Goal: Information Seeking & Learning: Learn about a topic

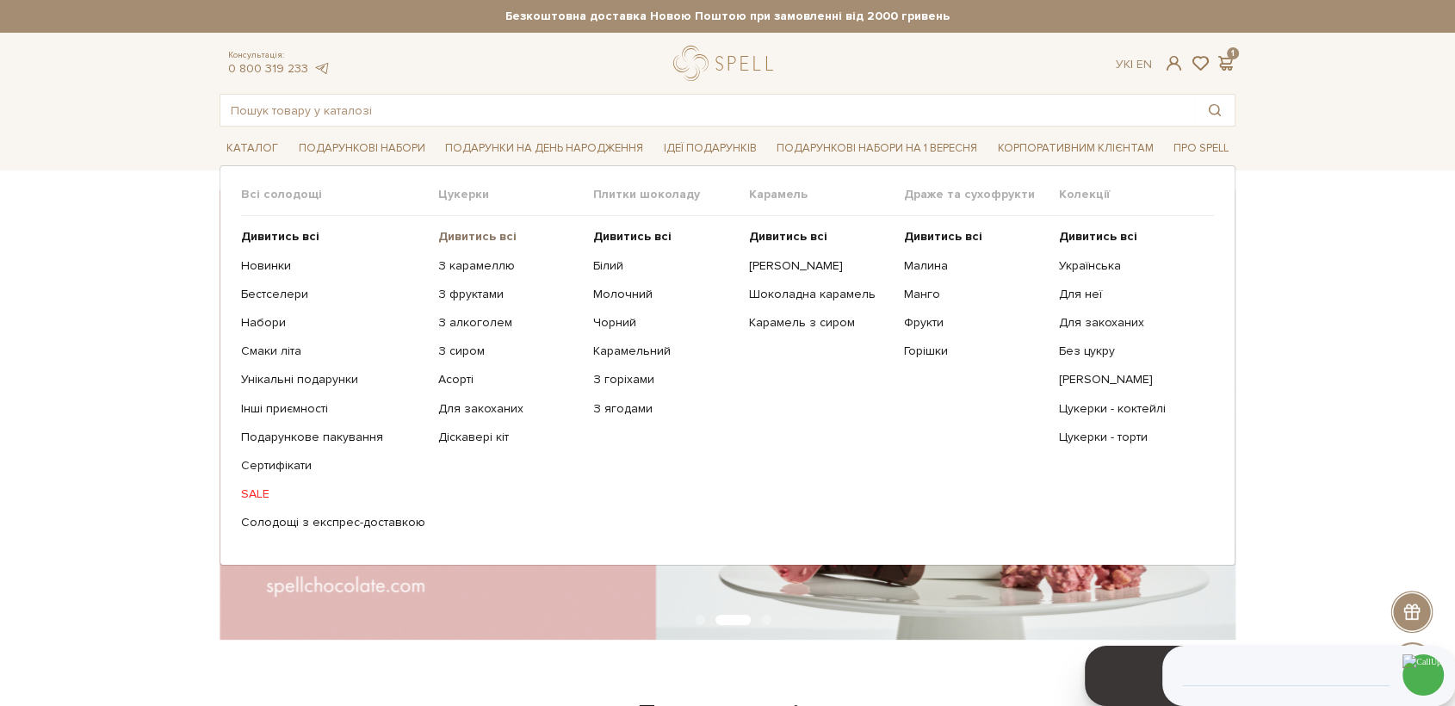
click at [478, 243] on link "Дивитись всі" at bounding box center [509, 236] width 142 height 15
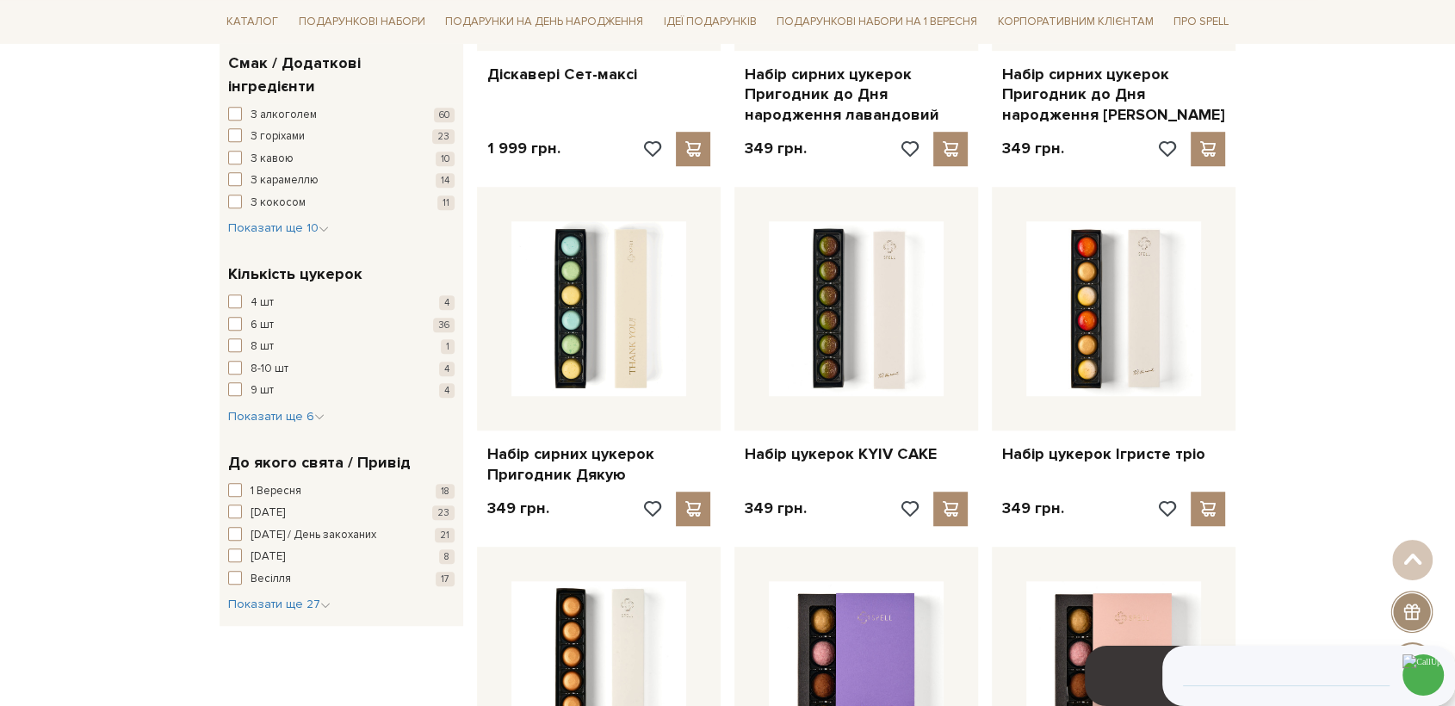
scroll to position [1243, 0]
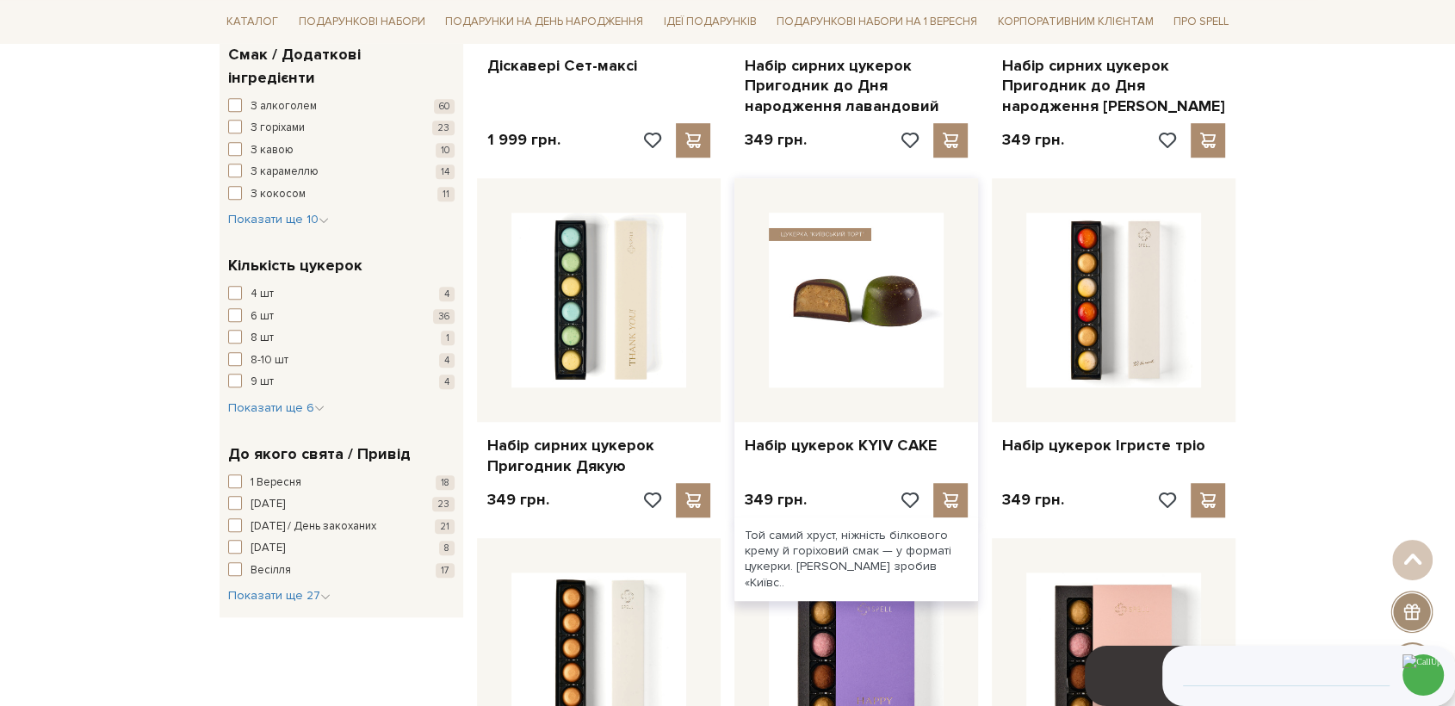
click at [865, 305] on img at bounding box center [856, 300] width 175 height 175
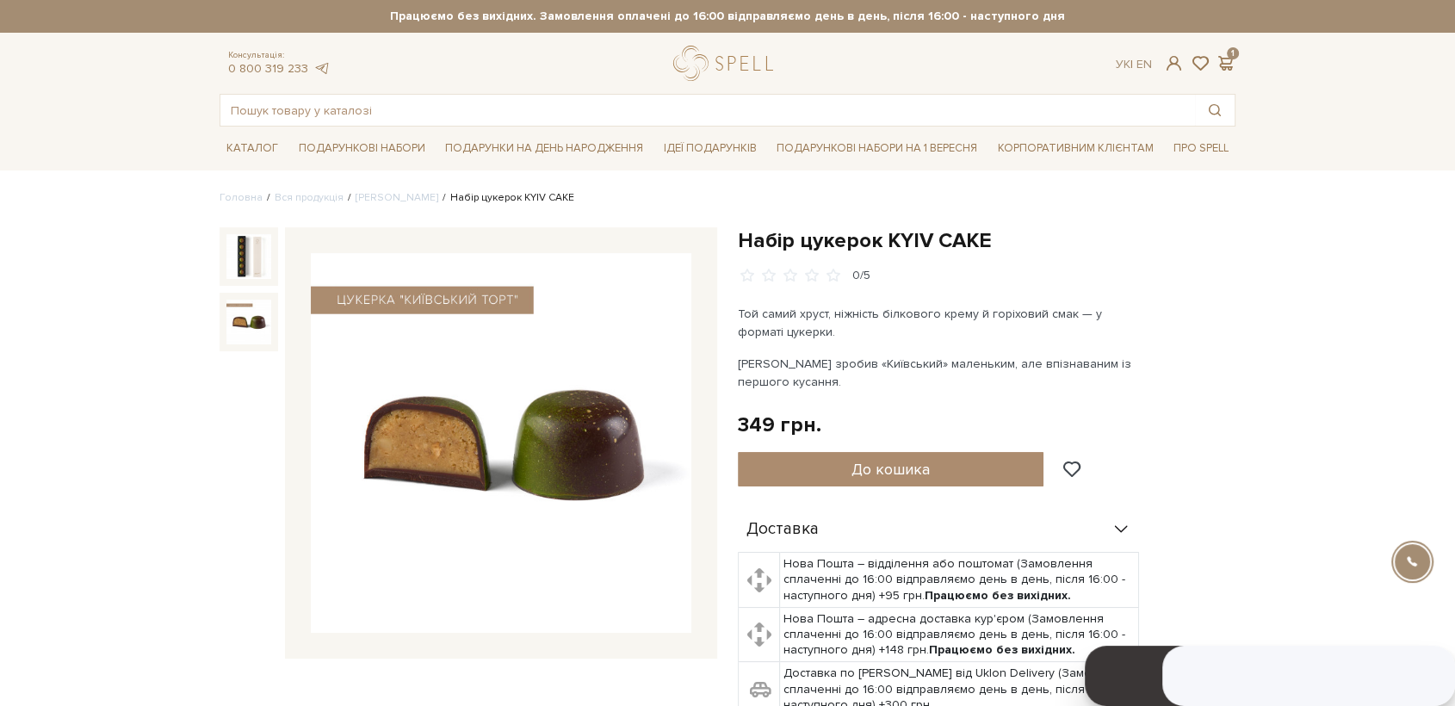
click at [230, 325] on img at bounding box center [248, 322] width 45 height 45
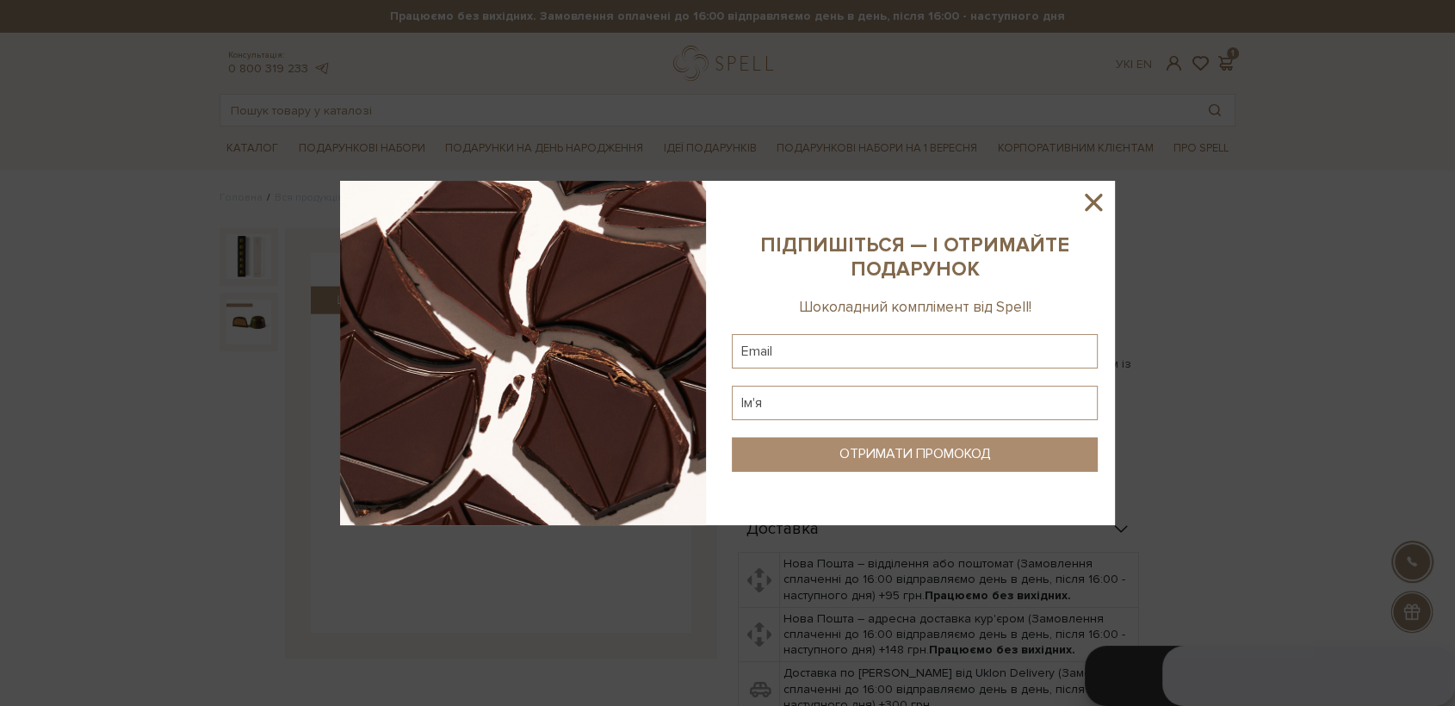
click at [1083, 206] on icon at bounding box center [1093, 202] width 29 height 29
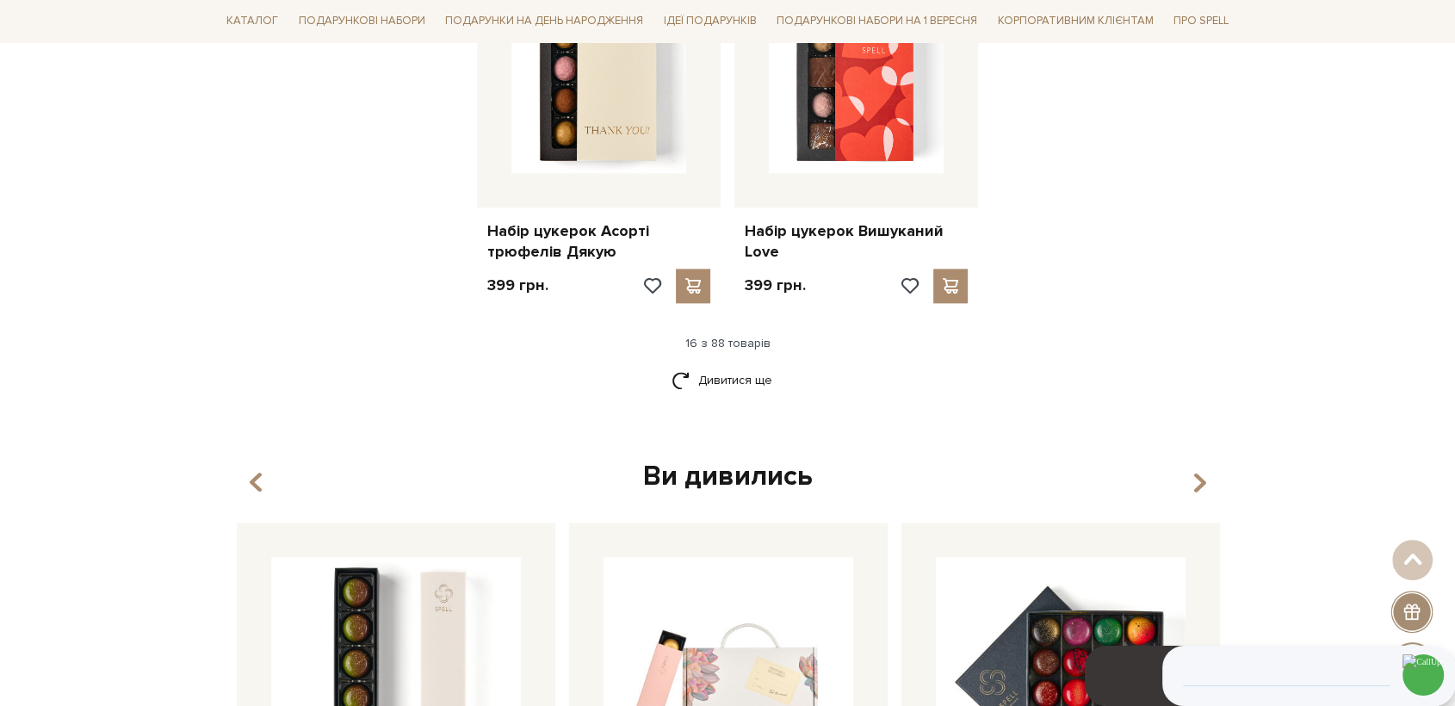
scroll to position [2200, 0]
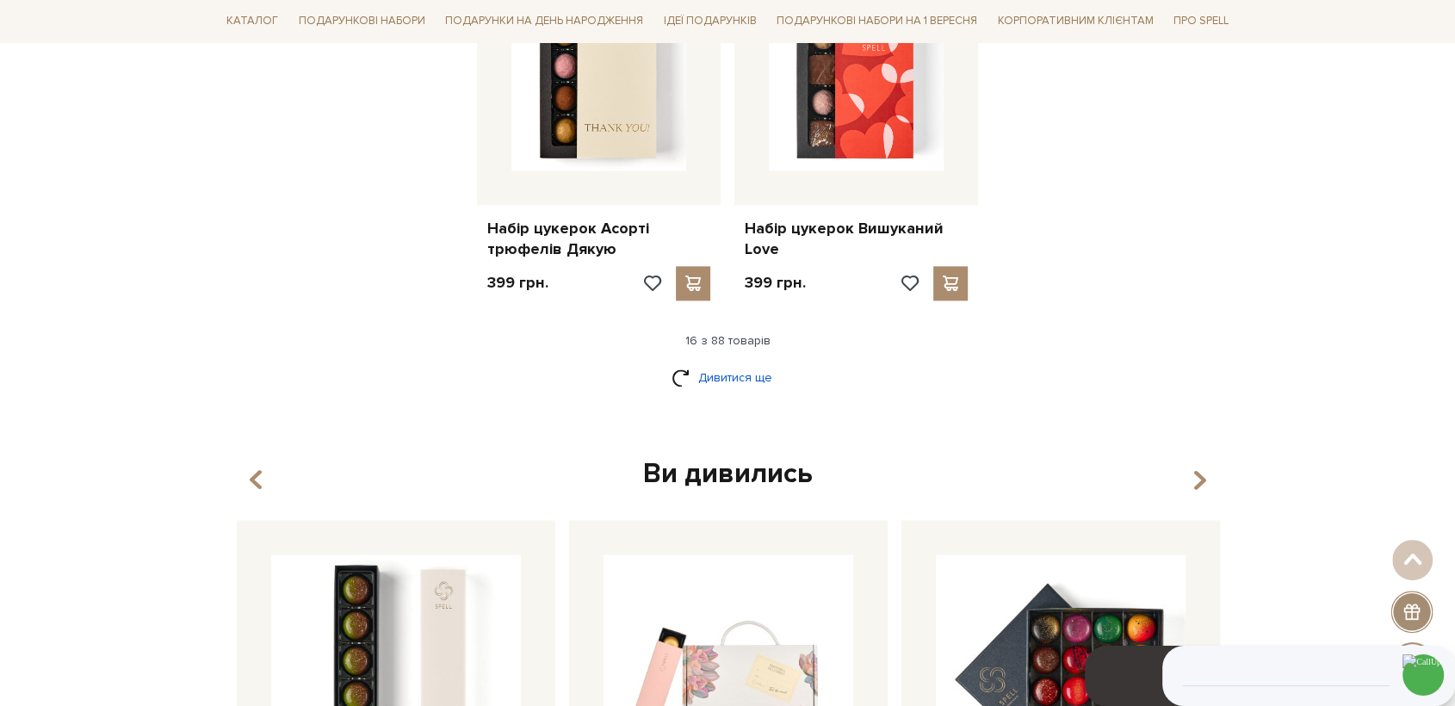
drag, startPoint x: 752, startPoint y: 374, endPoint x: 774, endPoint y: 367, distance: 23.4
click at [752, 374] on link "Дивитися ще" at bounding box center [727, 377] width 112 height 30
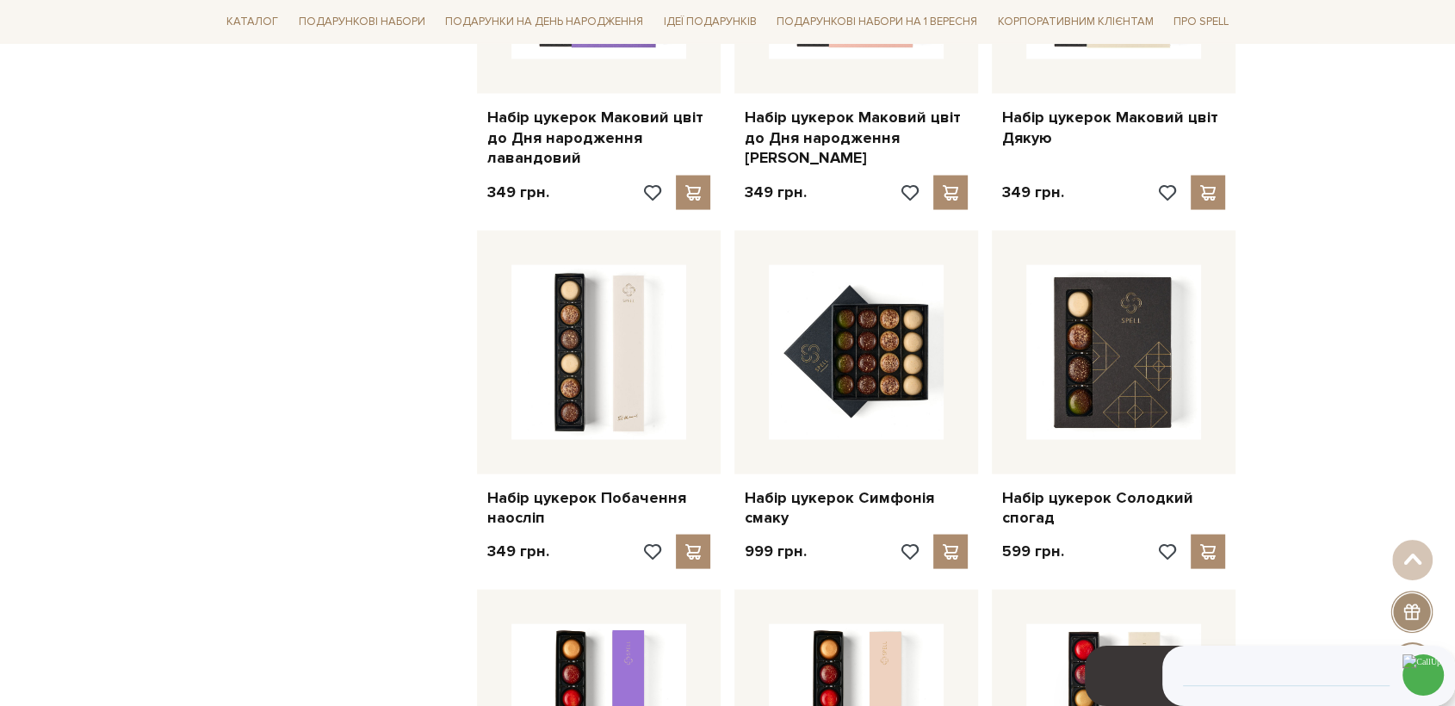
scroll to position [3443, 0]
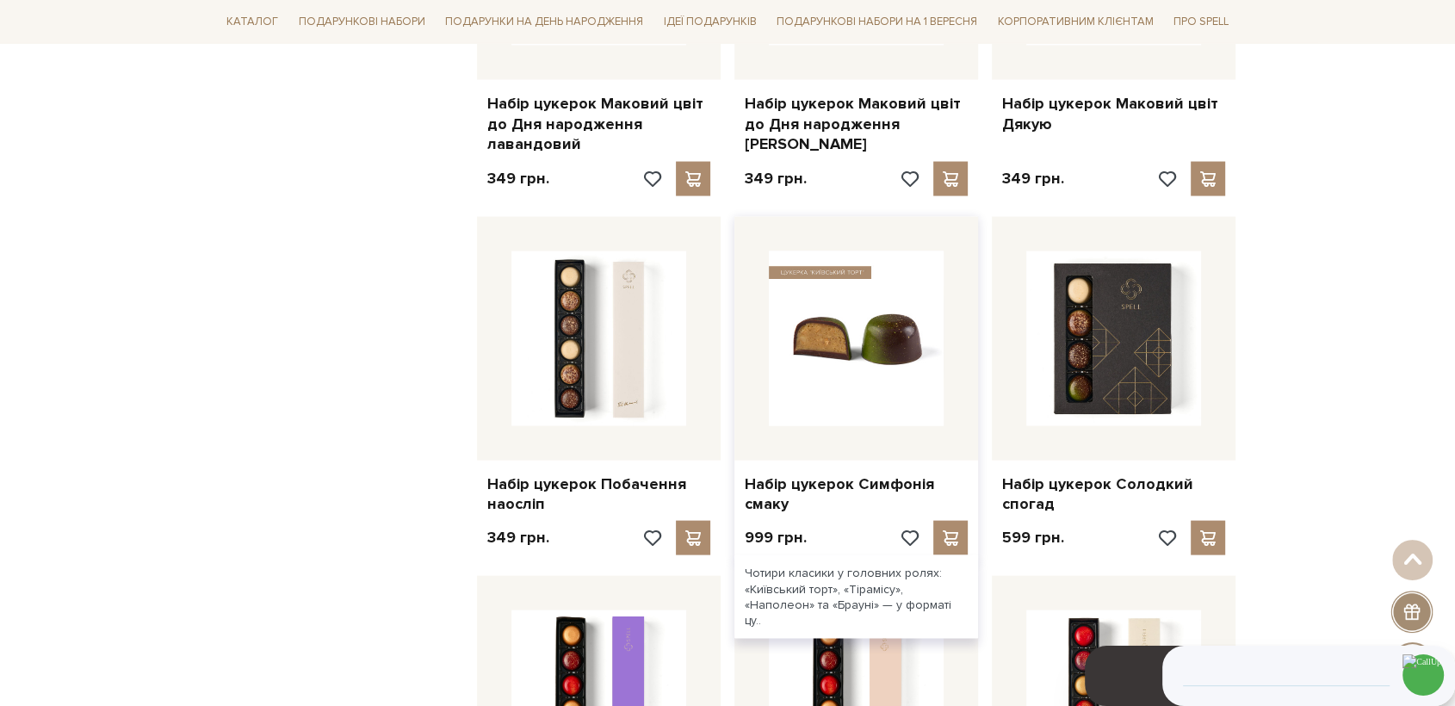
click at [879, 335] on img at bounding box center [856, 338] width 175 height 175
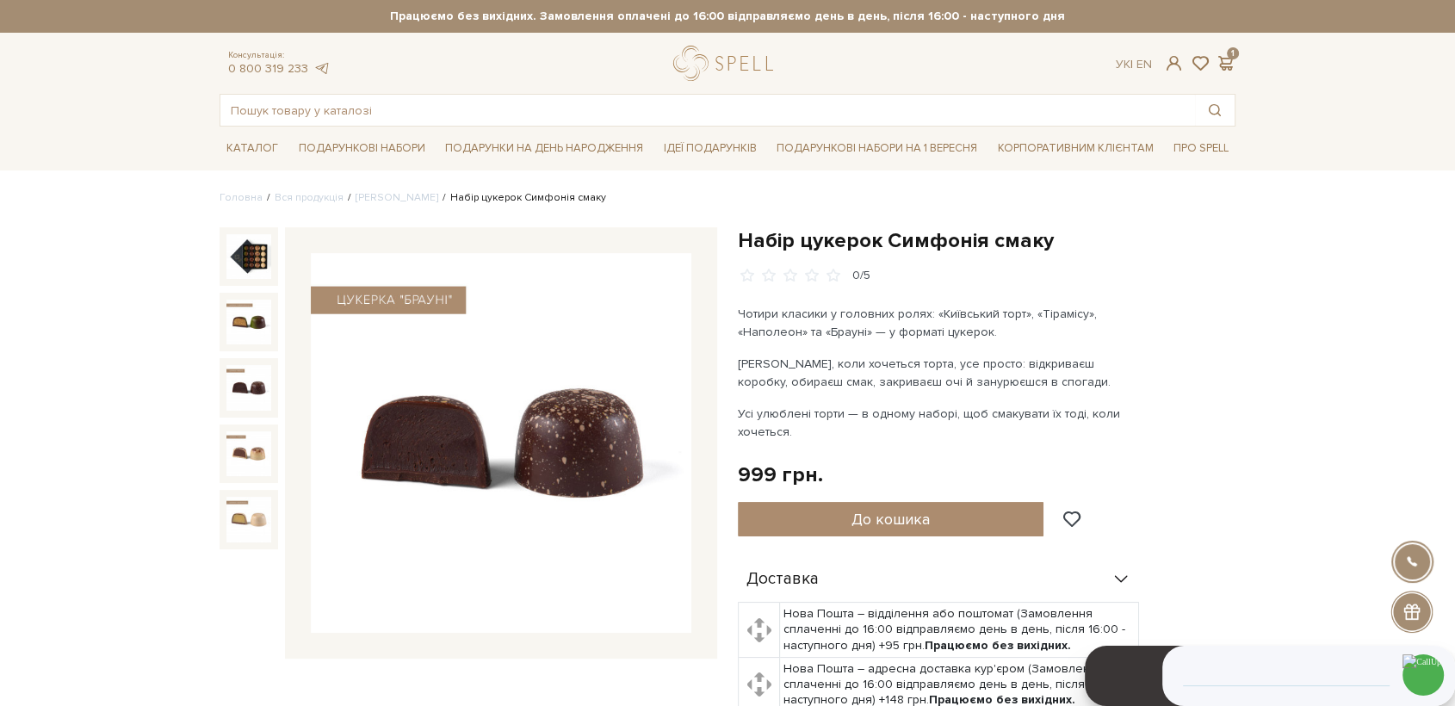
click at [238, 381] on img at bounding box center [248, 387] width 45 height 45
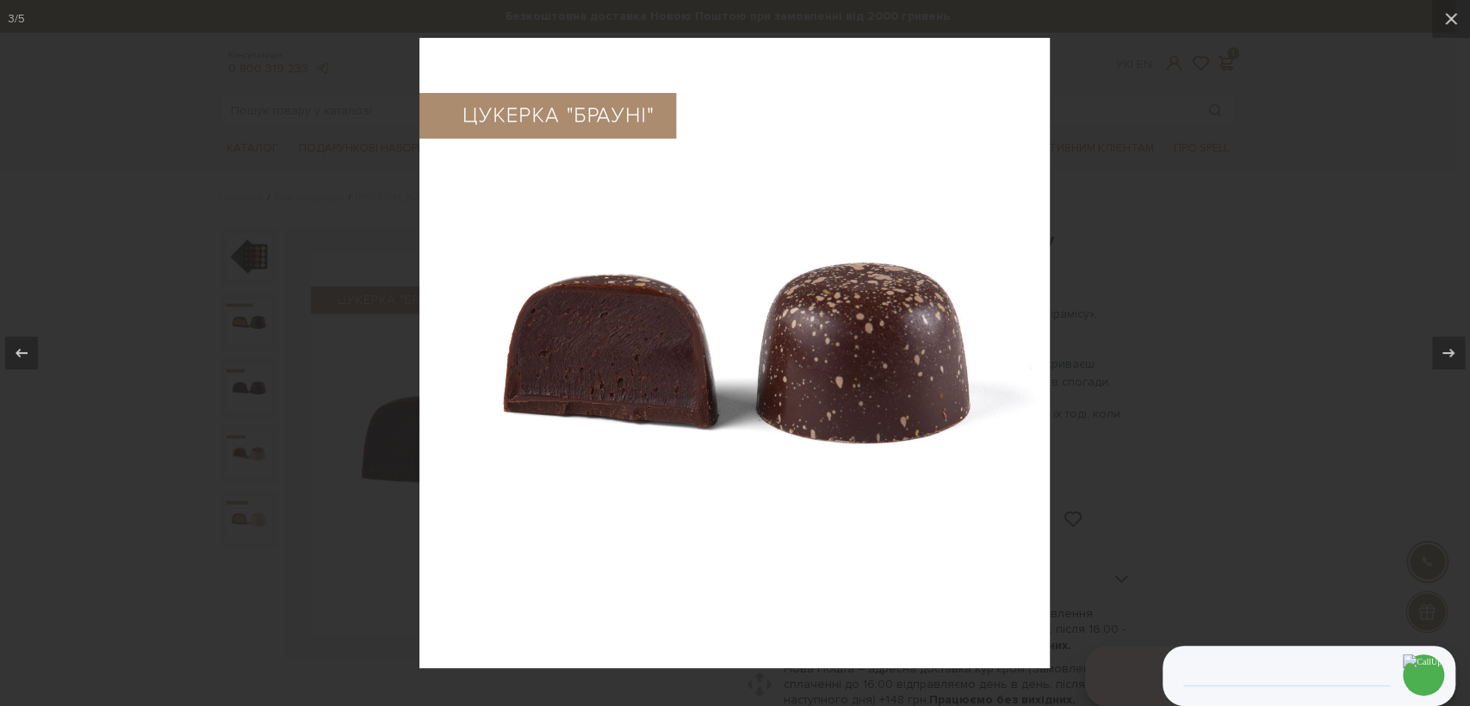
drag, startPoint x: 152, startPoint y: 510, endPoint x: 134, endPoint y: 529, distance: 25.6
click at [145, 518] on div at bounding box center [735, 353] width 1470 height 706
click at [1441, 337] on div at bounding box center [1448, 353] width 33 height 33
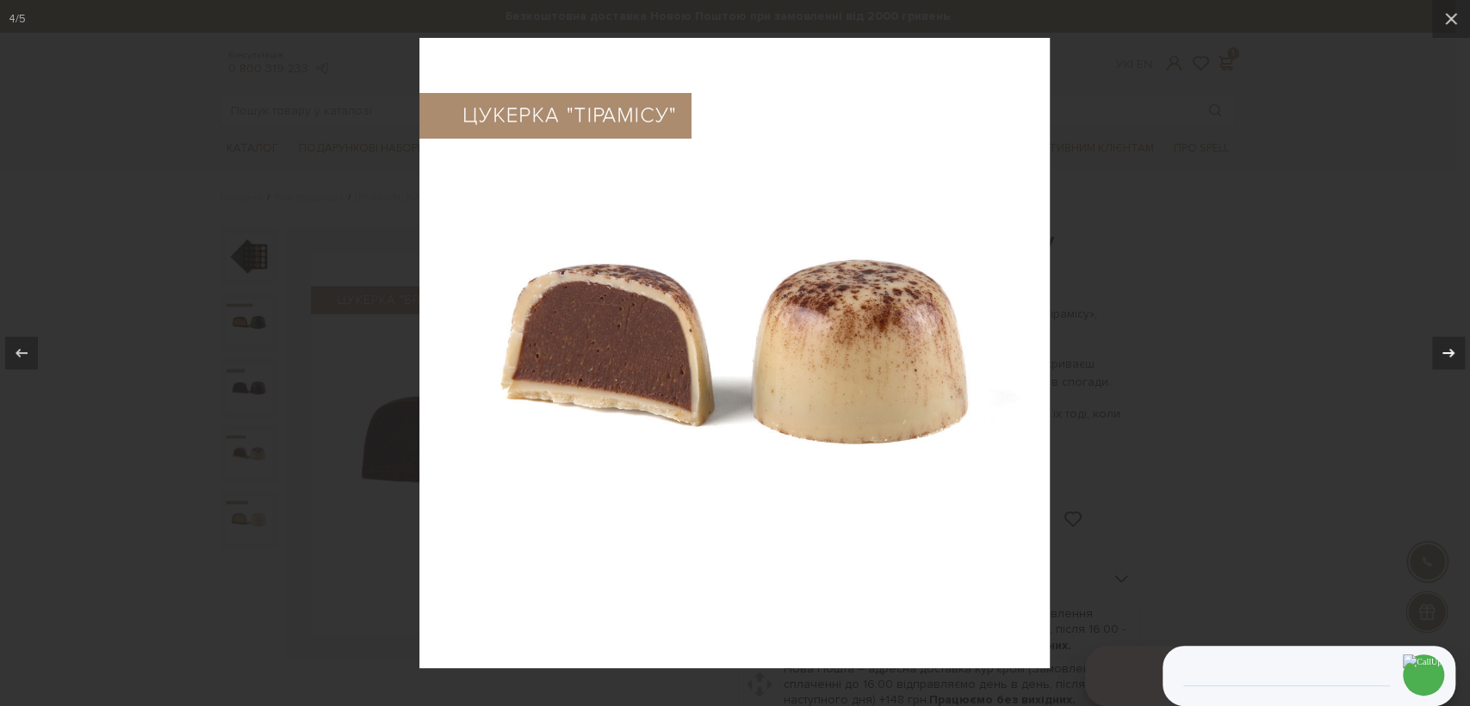
click at [1420, 361] on button at bounding box center [1439, 353] width 60 height 86
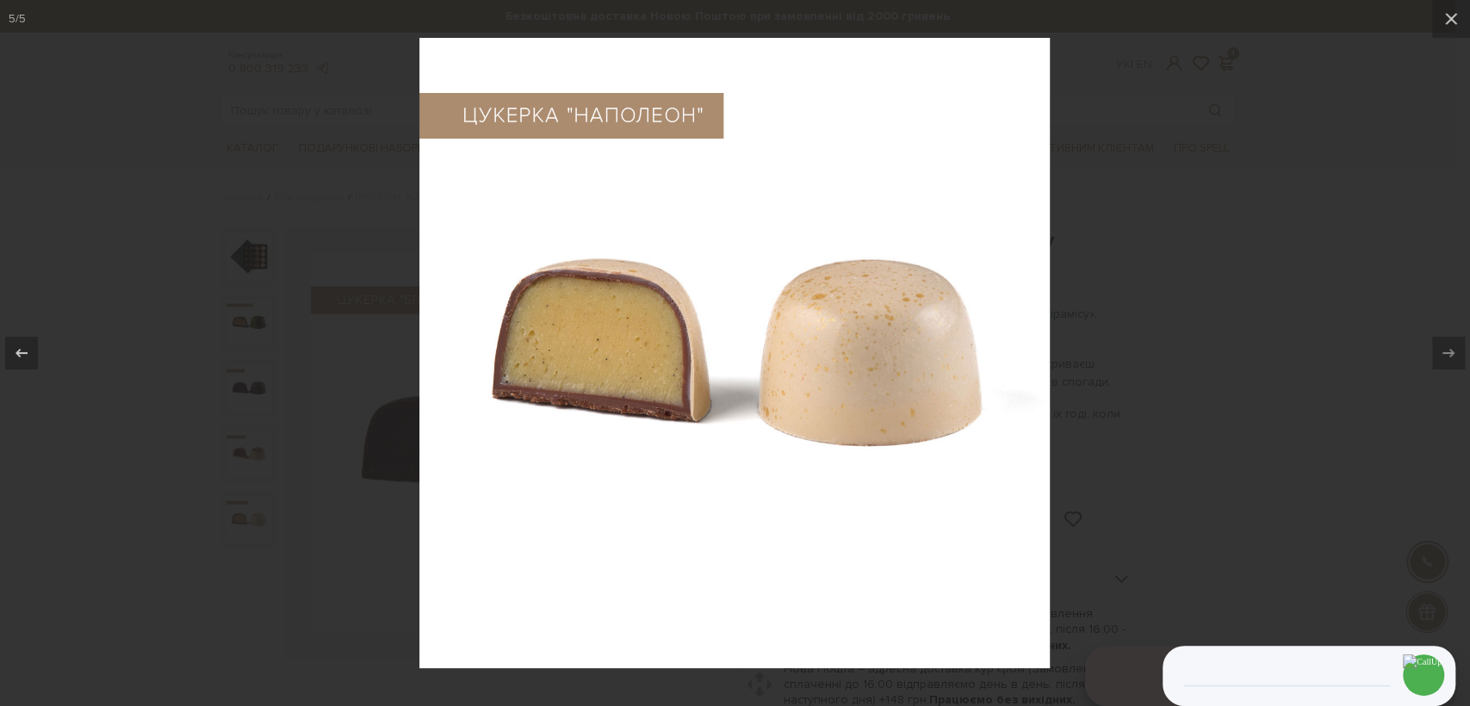
click at [1299, 381] on div at bounding box center [735, 353] width 1470 height 706
